Goal: Check status: Check status

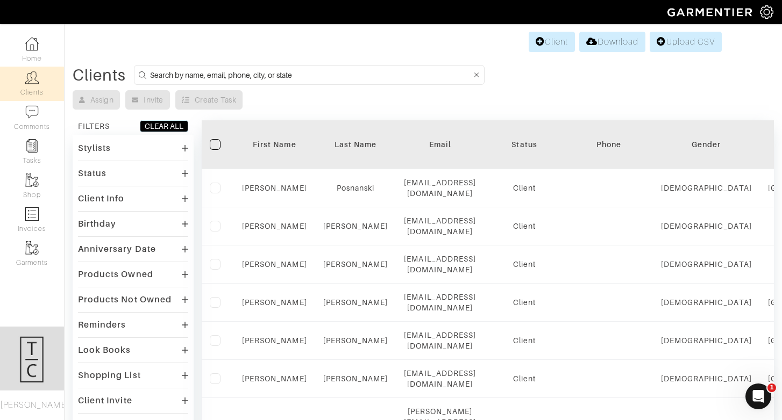
click at [286, 78] on input at bounding box center [311, 74] width 322 height 13
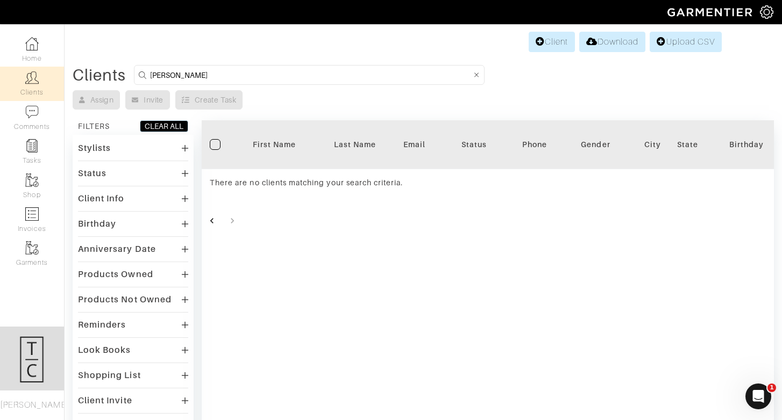
type input "jon banister"
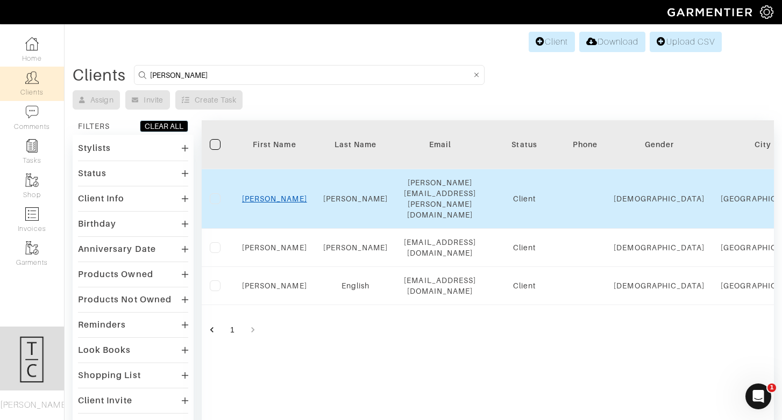
click at [273, 195] on link "Jon" at bounding box center [274, 199] width 65 height 9
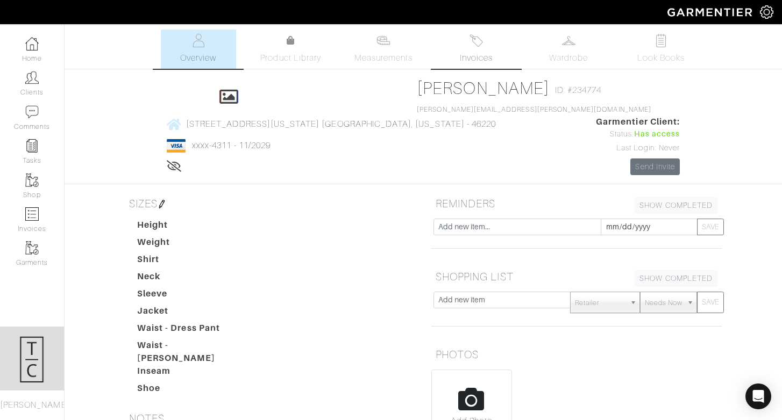
click at [485, 54] on span "Invoices" at bounding box center [476, 58] width 33 height 13
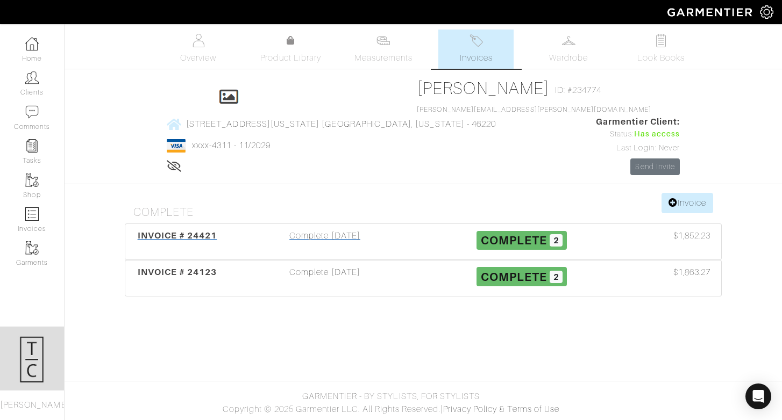
click at [307, 230] on div "Complete [DATE]" at bounding box center [324, 242] width 197 height 25
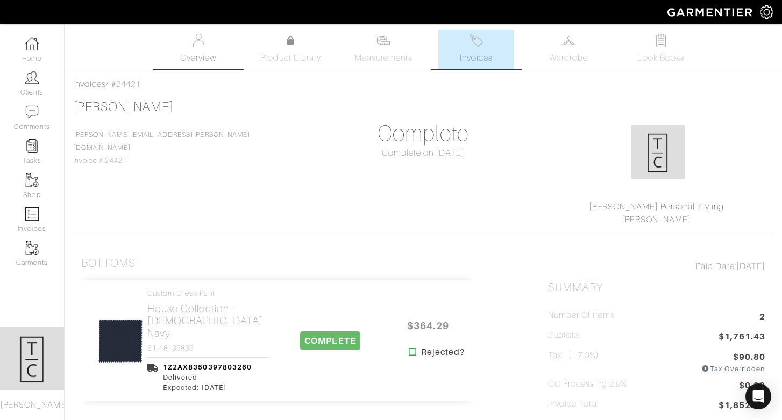
click at [195, 57] on span "Overview" at bounding box center [198, 58] width 36 height 13
